Goal: Task Accomplishment & Management: Use online tool/utility

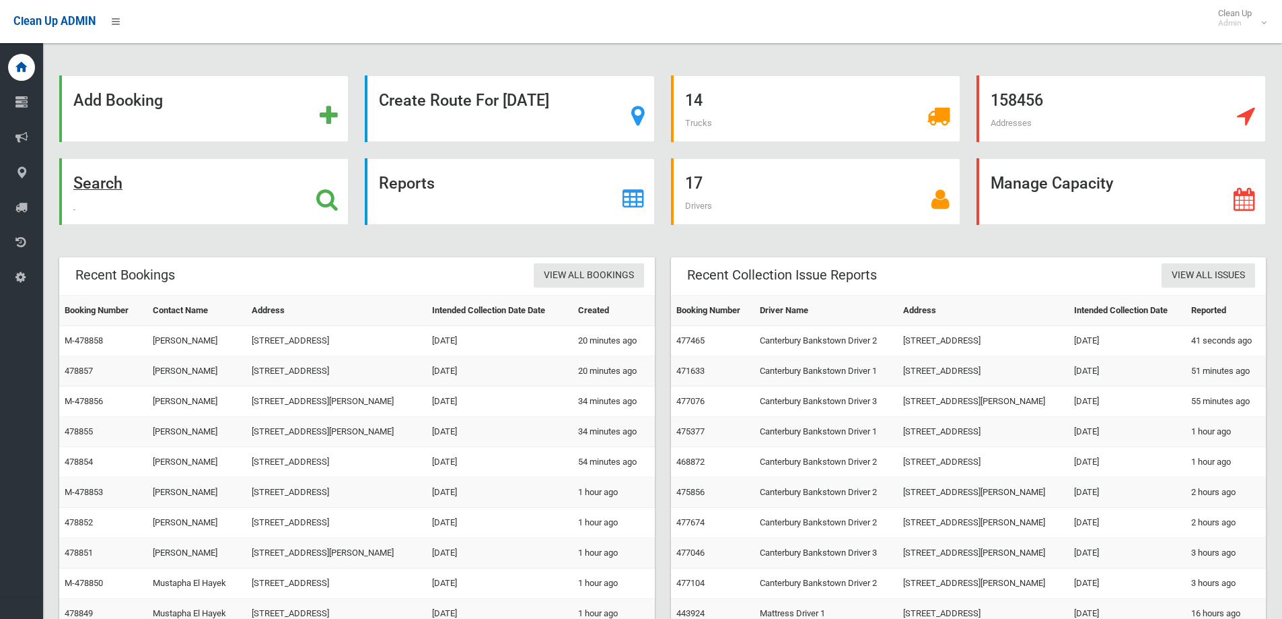
click at [100, 162] on div "Search" at bounding box center [203, 191] width 289 height 67
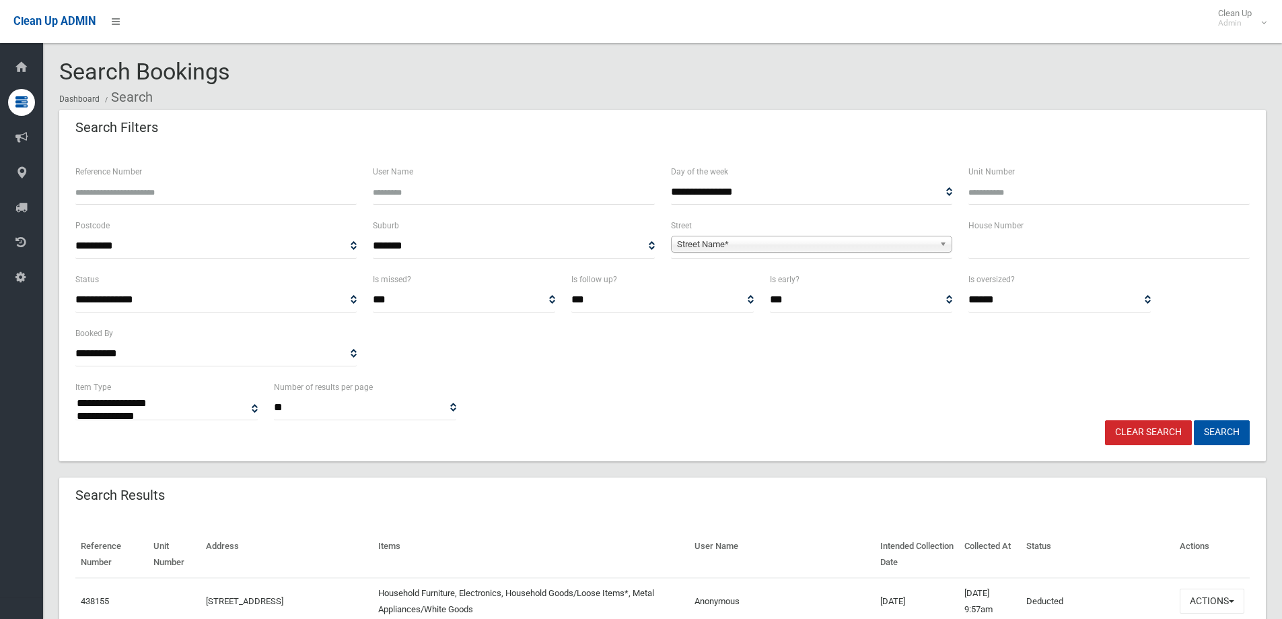
select select
click at [1117, 244] on input "text" at bounding box center [1109, 246] width 281 height 25
type input "**"
click at [818, 242] on span "Street Name*" at bounding box center [805, 244] width 257 height 16
type input "******"
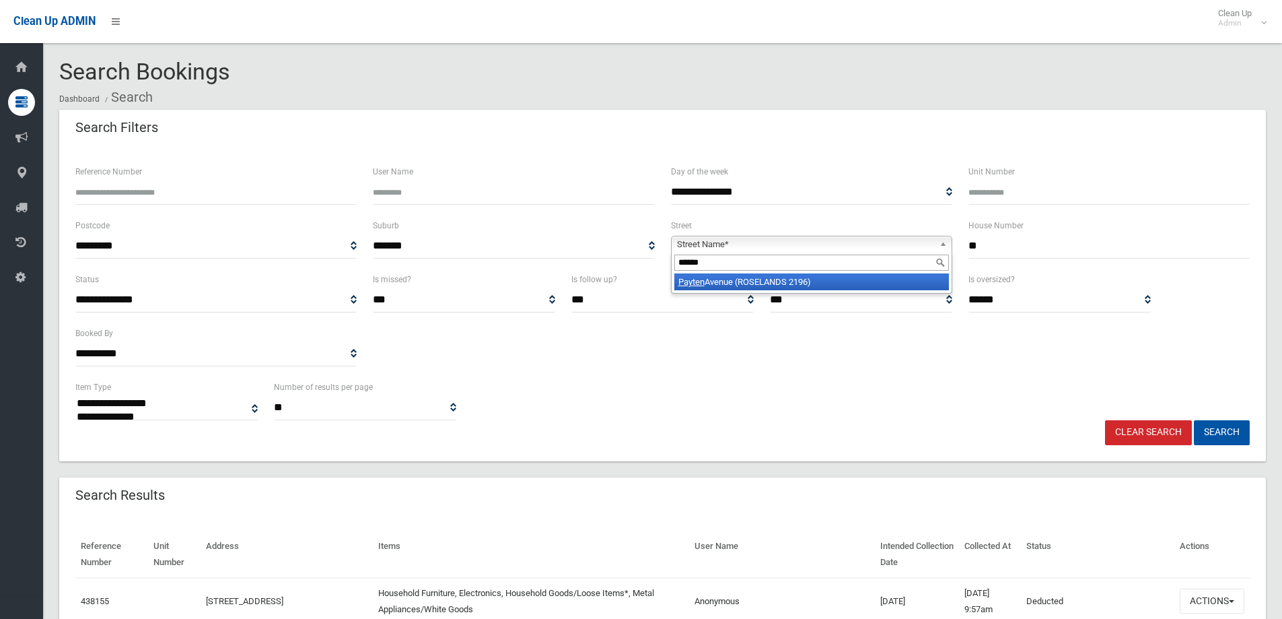
click at [768, 278] on li "Payten Avenue (ROSELANDS 2196)" at bounding box center [811, 281] width 275 height 17
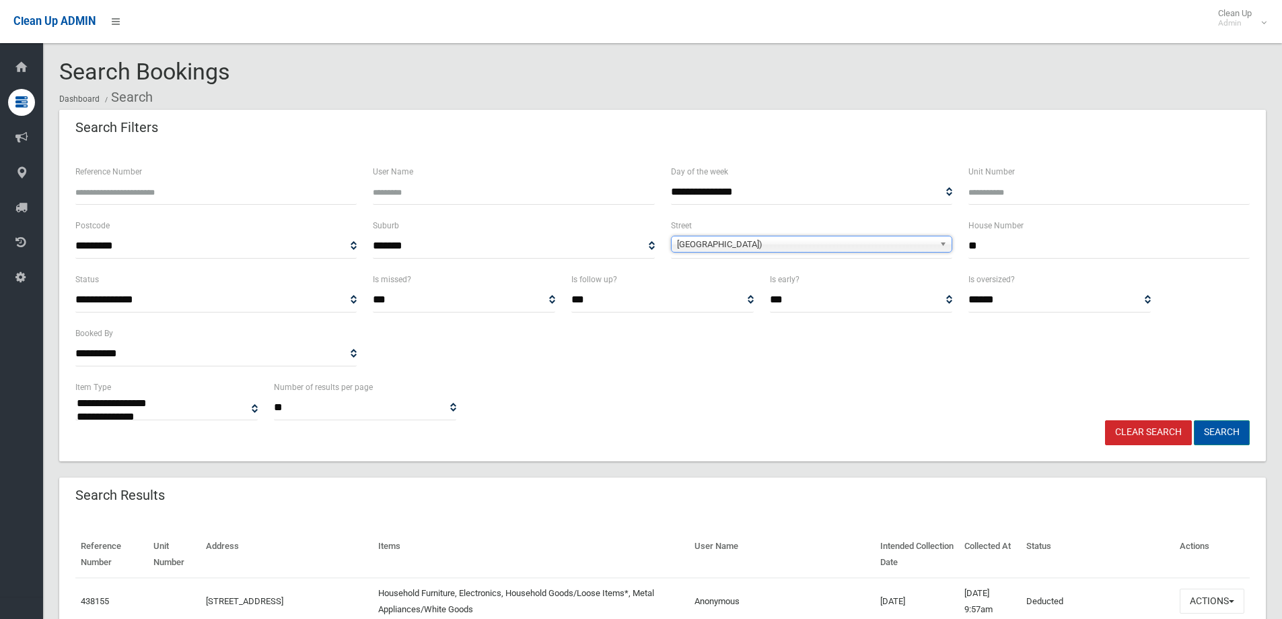
click at [1226, 423] on button "Search" at bounding box center [1222, 432] width 56 height 25
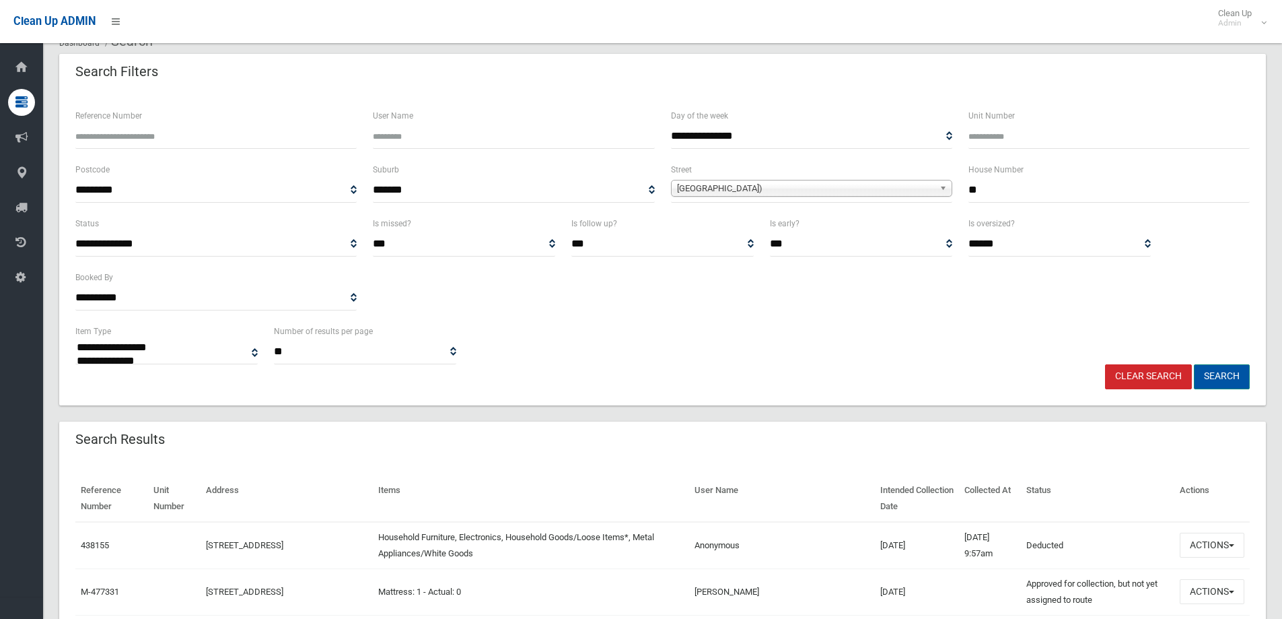
scroll to position [269, 0]
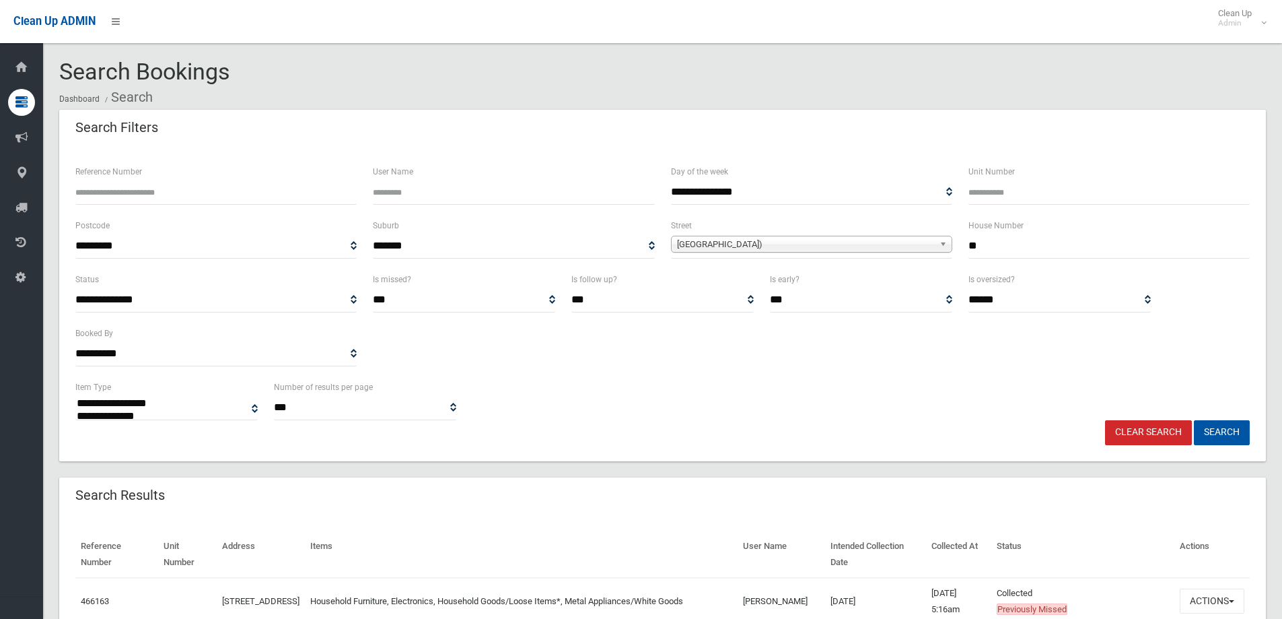
select select
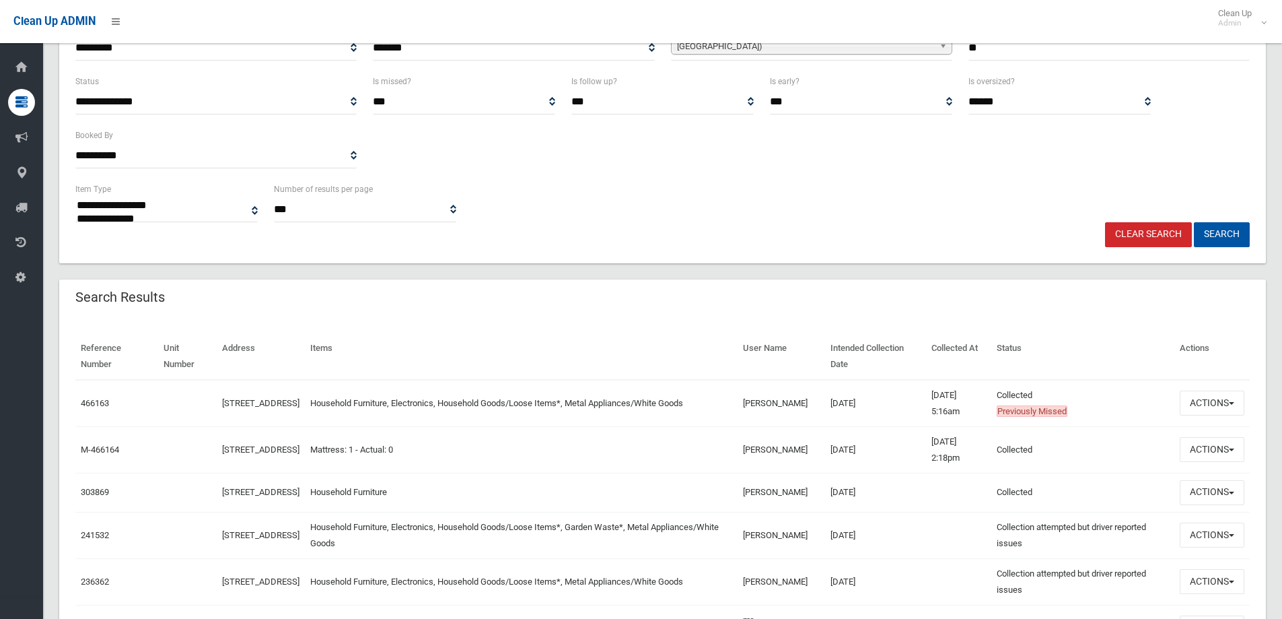
scroll to position [202, 0]
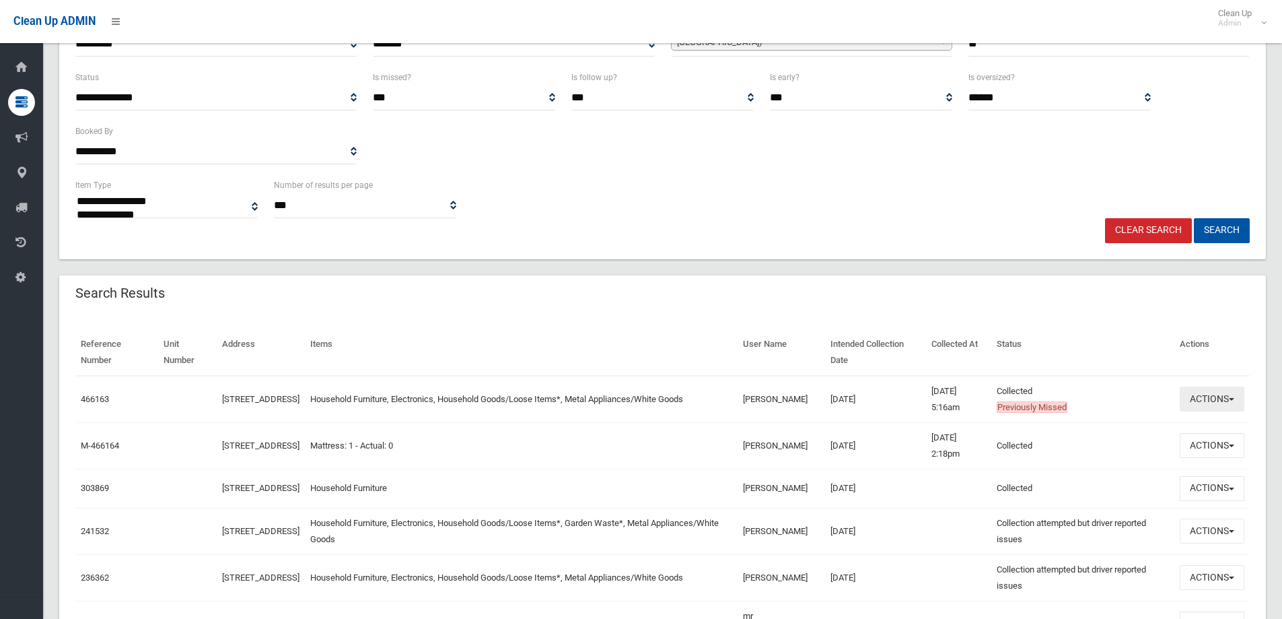
click at [1229, 405] on button "Actions" at bounding box center [1212, 398] width 65 height 25
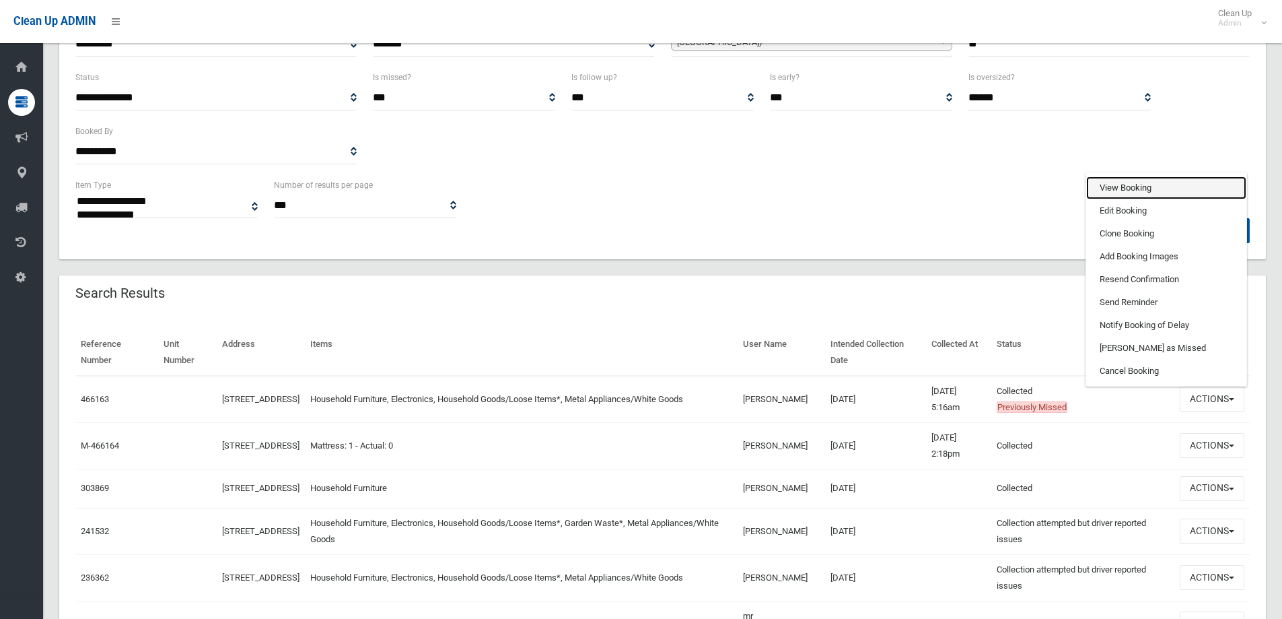
click at [1142, 182] on link "View Booking" at bounding box center [1166, 187] width 160 height 23
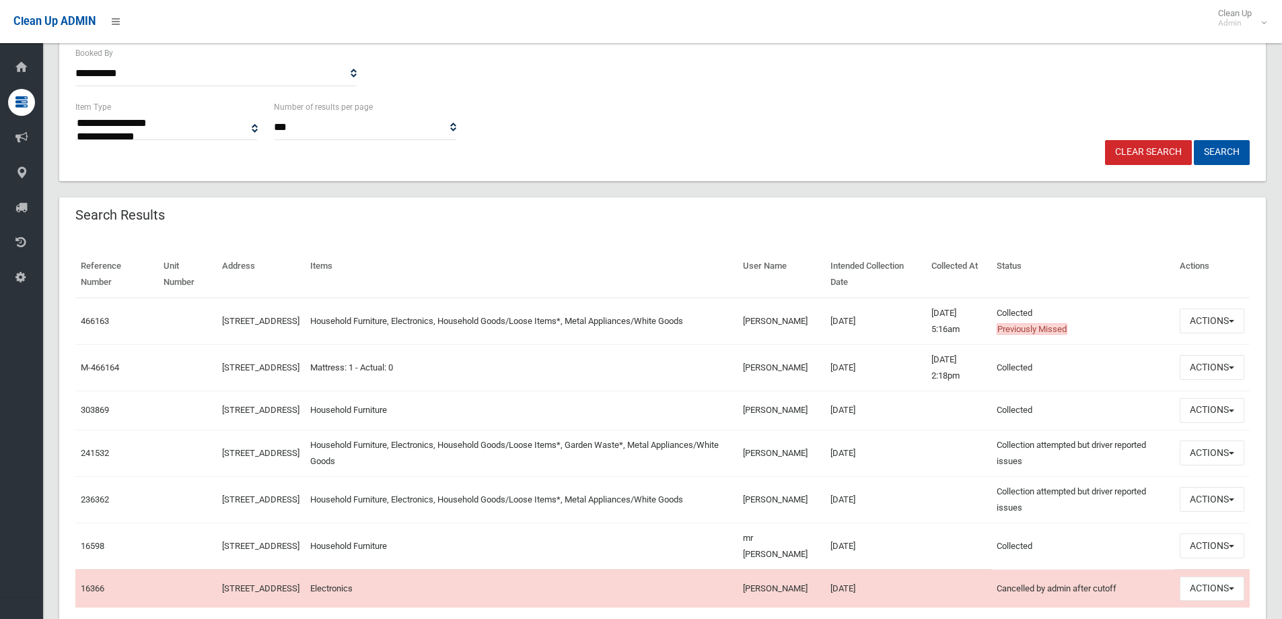
scroll to position [337, 0]
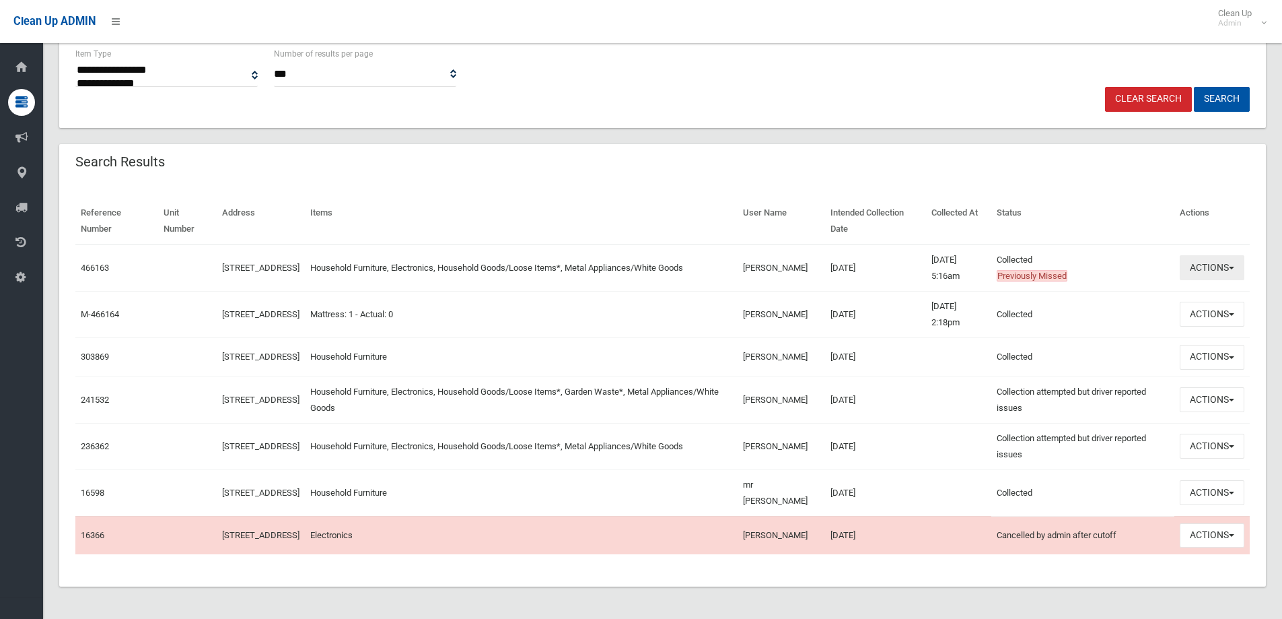
click at [1208, 275] on button "Actions" at bounding box center [1212, 267] width 65 height 25
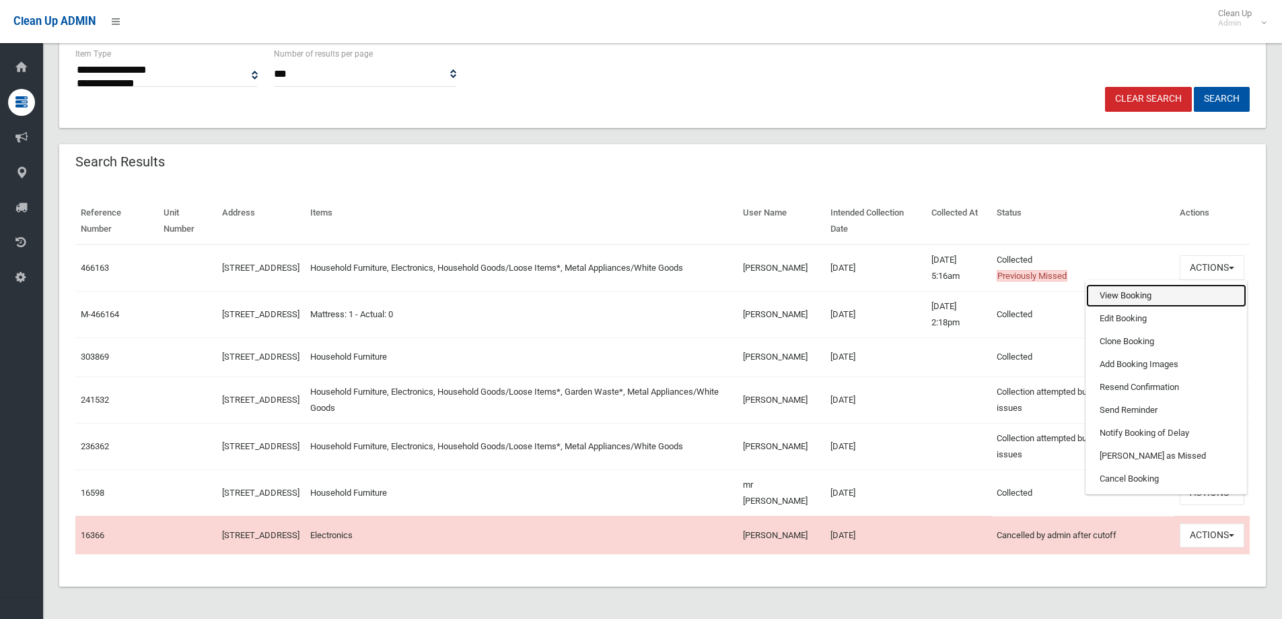
click at [1188, 297] on link "View Booking" at bounding box center [1166, 295] width 160 height 23
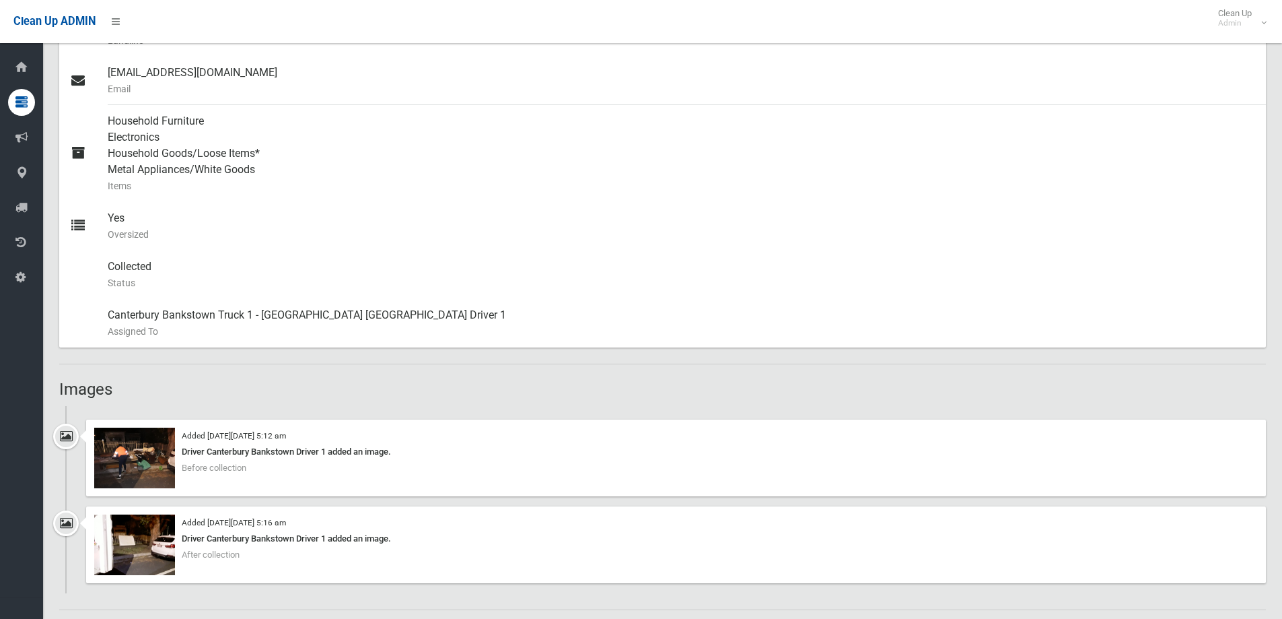
scroll to position [808, 0]
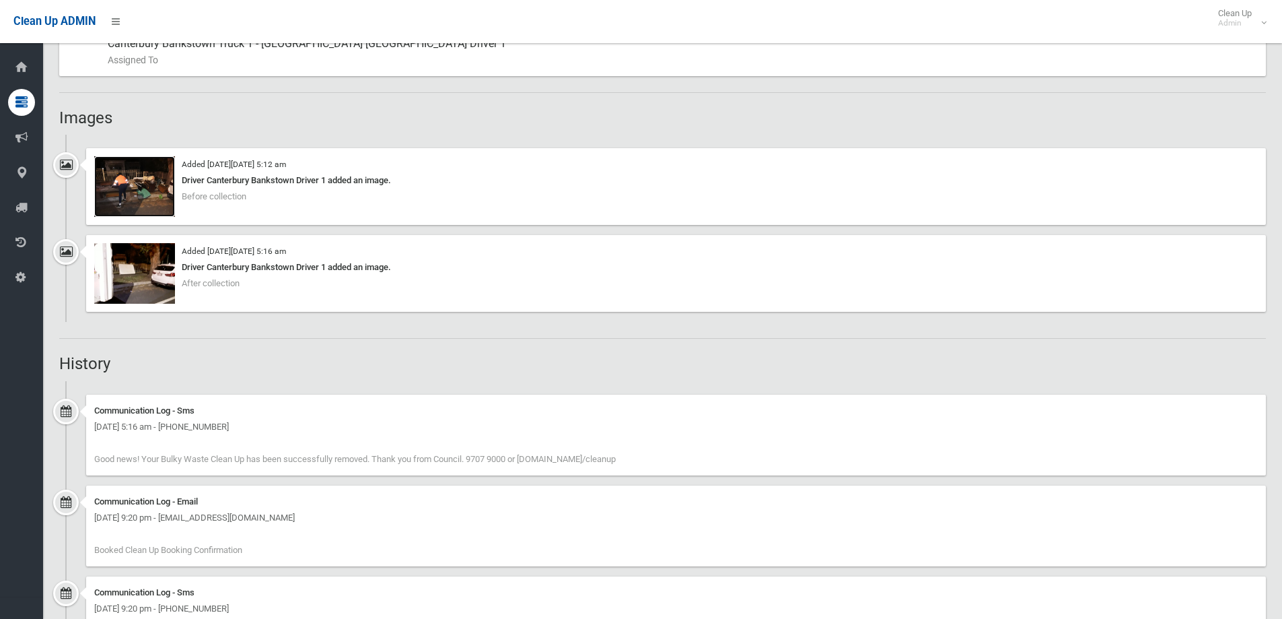
click at [147, 182] on img at bounding box center [134, 186] width 81 height 61
click at [129, 270] on img at bounding box center [134, 273] width 81 height 61
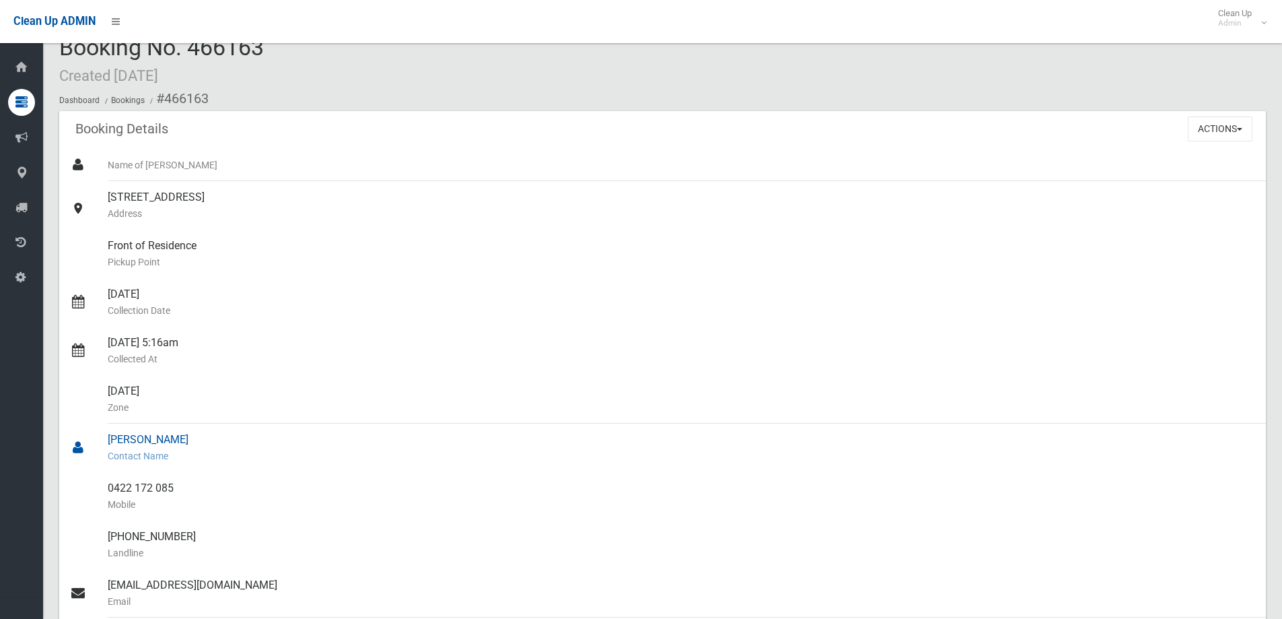
scroll to position [0, 0]
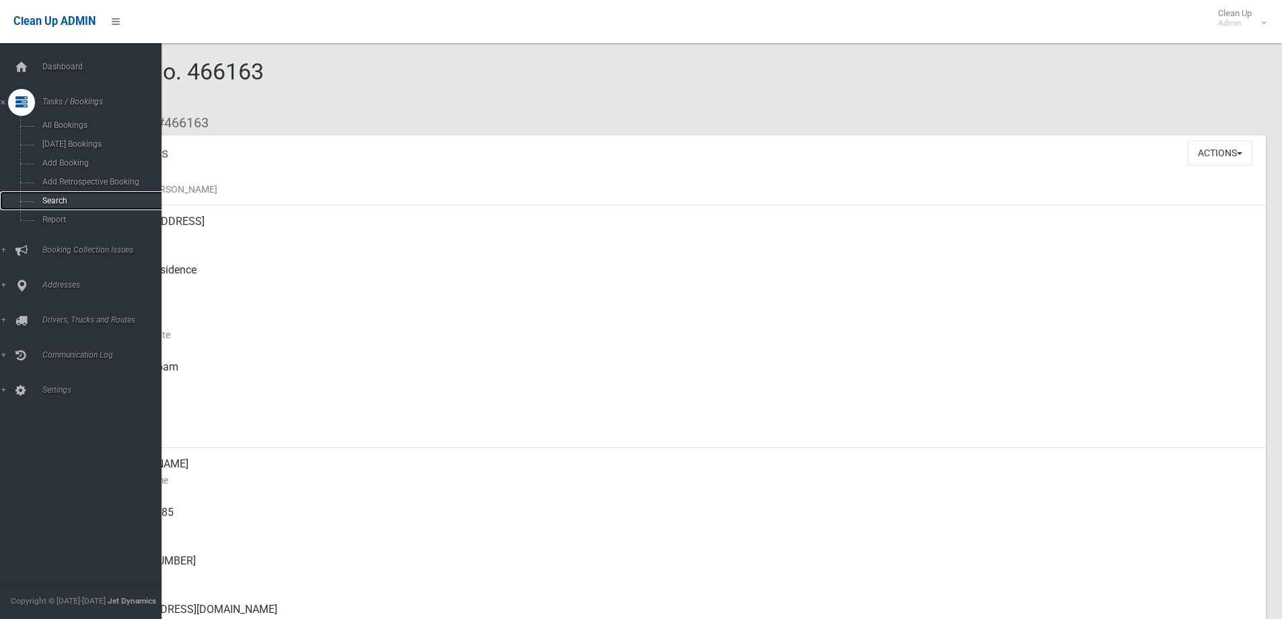
click at [88, 201] on span "Search" at bounding box center [99, 200] width 122 height 9
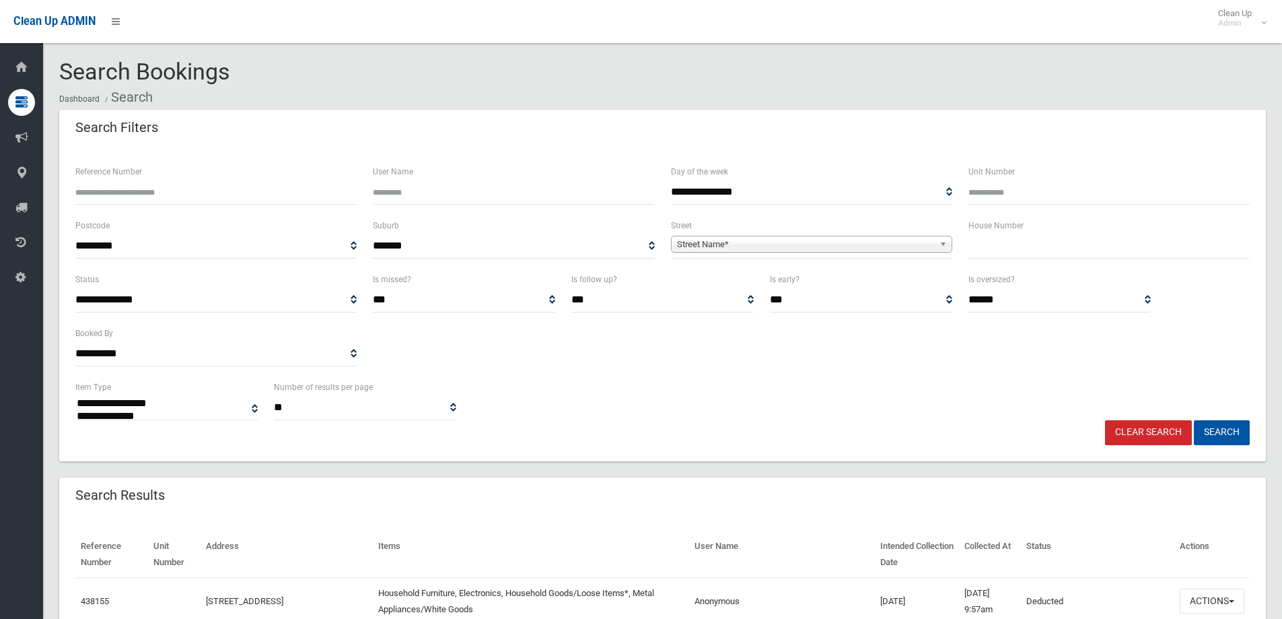
select select
